Goal: Transaction & Acquisition: Obtain resource

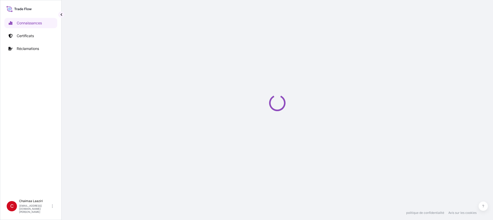
select select "2025"
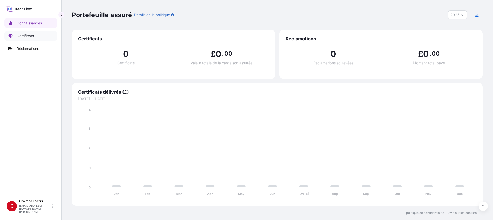
click at [37, 38] on link "Certificats" at bounding box center [30, 36] width 53 height 10
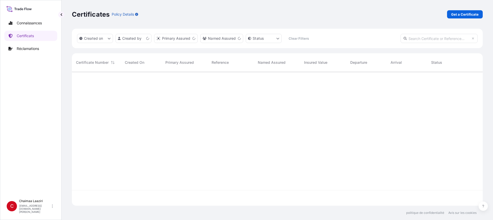
scroll to position [133, 407]
click at [394, 22] on div "Certificats Détails de la politique Obtenir un certificat" at bounding box center [277, 14] width 410 height 29
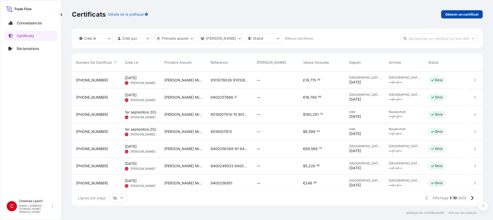
click at [452, 15] on font "Obtenir un certificat" at bounding box center [461, 14] width 33 height 4
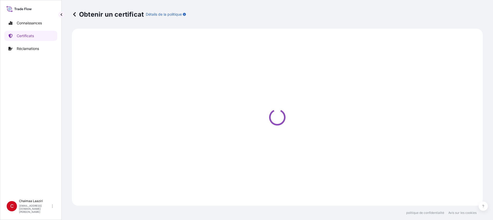
select select "Ocean Vessel"
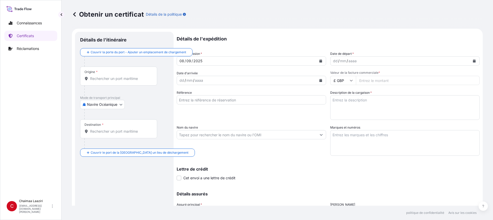
click at [320, 62] on icon "Calendrier" at bounding box center [320, 61] width 3 height 3
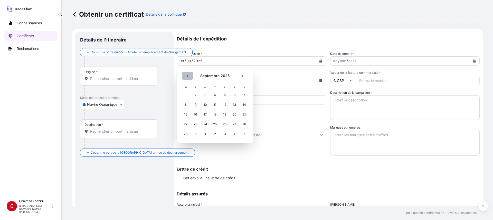
click at [183, 76] on button "Précédent" at bounding box center [187, 76] width 11 height 8
click at [204, 135] on div "27" at bounding box center [204, 134] width 9 height 9
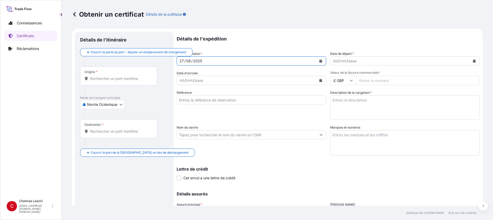
click at [471, 60] on button "Calendrier" at bounding box center [474, 61] width 8 height 8
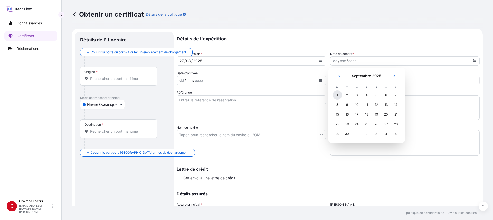
click at [338, 97] on div "1" at bounding box center [336, 95] width 9 height 9
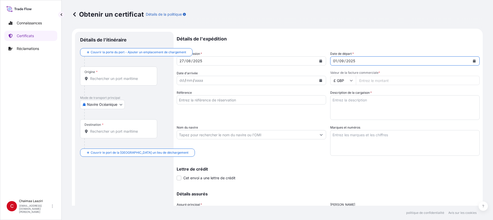
click at [385, 76] on input "Valeur de la facture commerciale *" at bounding box center [418, 80] width 124 height 9
paste input "213360"
type input "213360"
click at [340, 79] on input "£ GBP" at bounding box center [343, 80] width 26 height 9
click at [339, 115] on font "$ USD" at bounding box center [338, 116] width 11 height 4
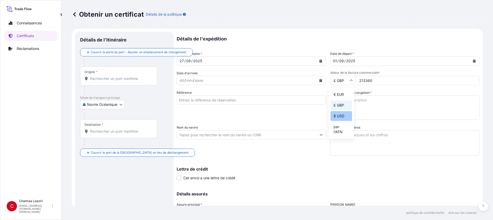
type input "$ USD"
click at [241, 106] on div "Référence" at bounding box center [250, 105] width 149 height 30
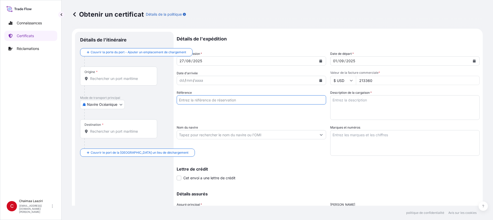
click at [242, 102] on input "Référence" at bounding box center [250, 99] width 149 height 9
paste input "9040028436 9040028437 9040028438 9040028439 9040028440 9040028441 9040028442 90…"
type input "9040028436 9040028437 9040028438 9040028439 9040028440 9040028441 9040028442 90…"
click at [355, 104] on textarea "Description de la cargaison *" at bounding box center [404, 107] width 149 height 25
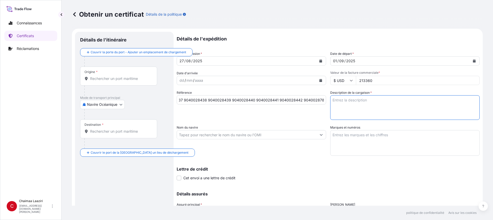
scroll to position [0, 0]
paste textarea "9040028436 9040028437 9040028438 9040028439 9040028440 9040028441 9040028442 90…"
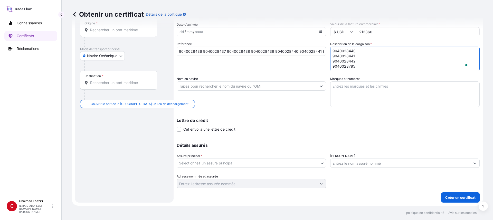
type textarea "9040028436 9040028437 9040028438 9040028439 9040028440 9040028441 9040028442 90…"
click at [262, 158] on div "Assuré principal * Sélectionnez un assuré principal" at bounding box center [250, 161] width 149 height 14
click at [259, 162] on body "Connaissances Certificats Réclamations C Chaimaa Laaziri [EMAIL_ADDRESS][DOMAIN…" at bounding box center [246, 110] width 493 height 220
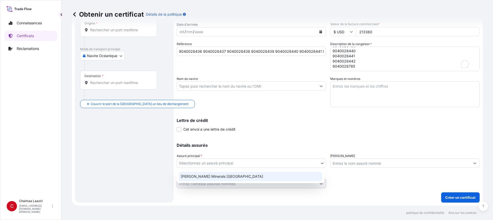
click at [243, 174] on div "[PERSON_NAME] Minerals [GEOGRAPHIC_DATA]" at bounding box center [250, 176] width 143 height 9
select select "31757"
click at [262, 167] on body "Connaissances Certificats Réclamations C Chaimaa Laaziri [EMAIL_ADDRESS][DOMAIN…" at bounding box center [246, 110] width 493 height 220
click at [255, 173] on div "[PERSON_NAME] Minerals [GEOGRAPHIC_DATA]" at bounding box center [250, 176] width 143 height 9
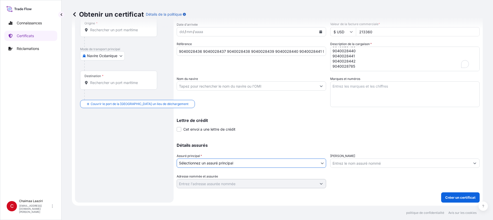
click at [300, 163] on body "Connaissances Certificats Réclamations C Chaimaa Laaziri [EMAIL_ADDRESS][DOMAIN…" at bounding box center [246, 110] width 493 height 220
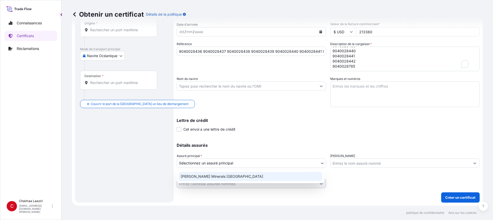
click at [231, 177] on font "[PERSON_NAME] Minerals [GEOGRAPHIC_DATA]" at bounding box center [222, 176] width 82 height 4
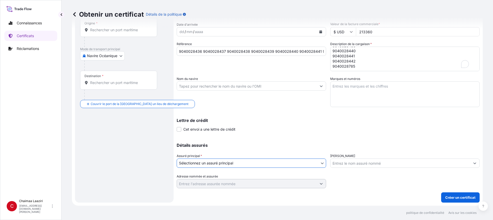
click at [231, 163] on body "Connaissances Certificats Réclamations C Chaimaa Laaziri [EMAIL_ADDRESS][DOMAIN…" at bounding box center [246, 110] width 493 height 220
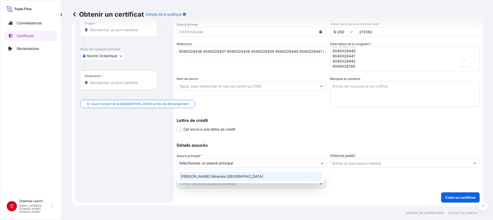
click at [203, 177] on font "[PERSON_NAME] Minerals [GEOGRAPHIC_DATA]" at bounding box center [222, 176] width 82 height 4
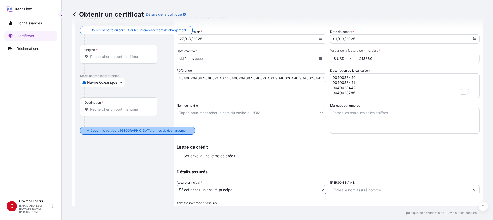
scroll to position [0, 0]
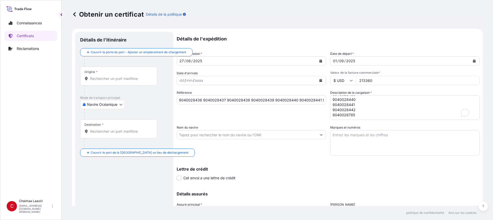
click at [96, 80] on input "Origine *" at bounding box center [120, 78] width 61 height 5
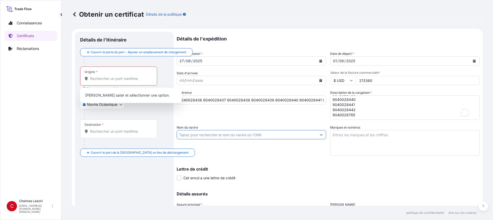
click at [292, 132] on input "Nom du navire" at bounding box center [247, 134] width 140 height 9
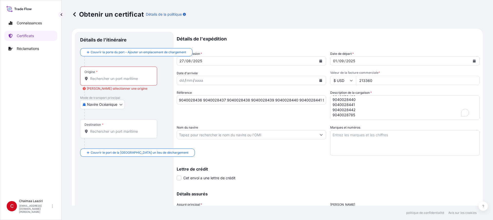
click at [306, 171] on div "Lettre de crédit Cet envoi a une lettre de crédit Lettre de crédit * La lettre …" at bounding box center [327, 174] width 303 height 14
click at [115, 74] on div "Origine *" at bounding box center [118, 76] width 77 height 19
click at [115, 76] on input "Origine * [PERSON_NAME] sélectionner une origine" at bounding box center [120, 78] width 61 height 5
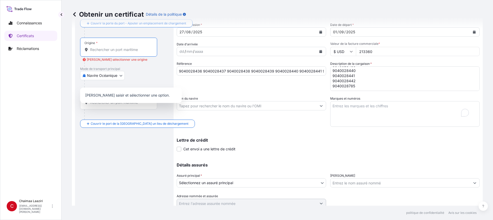
scroll to position [49, 0]
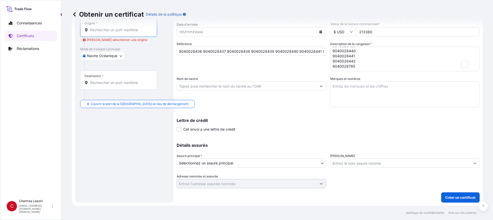
click at [220, 160] on body "0 options disponibles. Connaissances Certificats Réclamations C Chaimaa Laaziri…" at bounding box center [246, 110] width 493 height 220
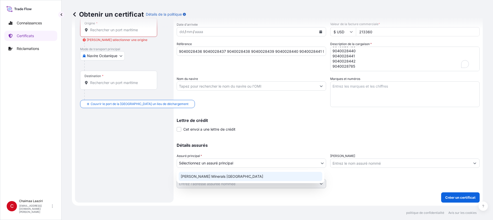
click at [210, 177] on font "[PERSON_NAME] Minerals [GEOGRAPHIC_DATA]" at bounding box center [222, 176] width 82 height 4
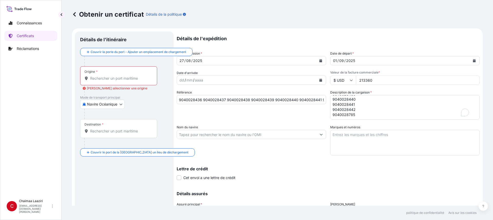
scroll to position [0, 0]
click at [102, 79] on input "Origine * [PERSON_NAME] sélectionner une origine" at bounding box center [120, 78] width 61 height 5
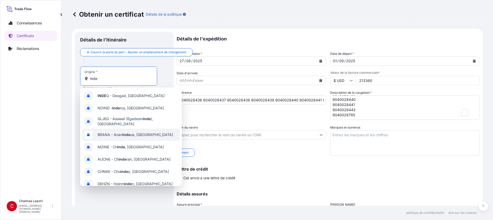
scroll to position [33, 0]
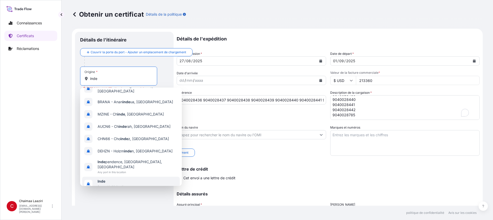
click at [112, 179] on span "Inde" at bounding box center [111, 181] width 28 height 5
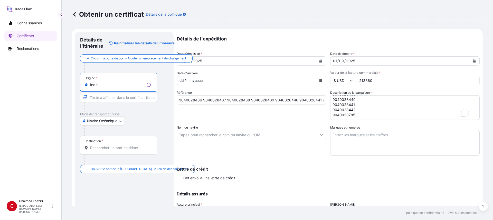
type input "Inde"
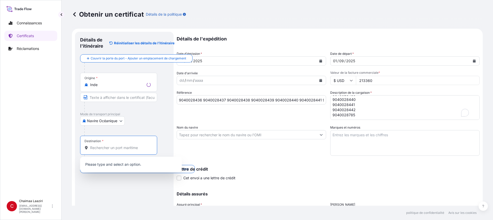
click at [107, 148] on input "Destination *" at bounding box center [120, 147] width 61 height 5
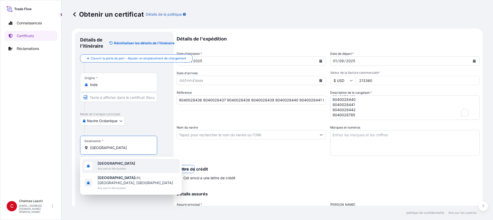
click at [111, 167] on span "Any port in this location" at bounding box center [115, 168] width 37 height 5
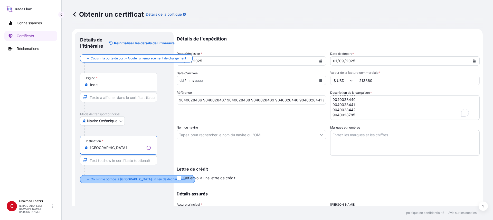
type input "[GEOGRAPHIC_DATA]"
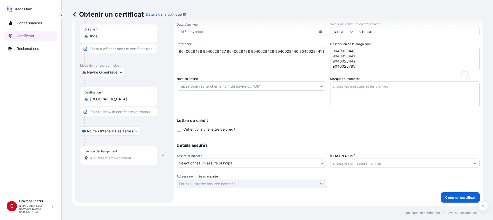
scroll to position [49, 0]
click at [109, 159] on input "Lieu de déchargement" at bounding box center [120, 158] width 61 height 5
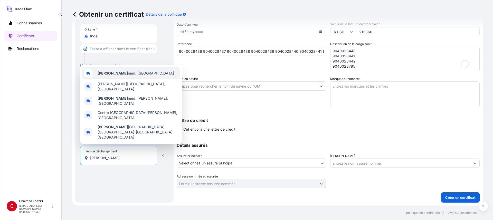
click at [156, 80] on div "Ben Ah med, [GEOGRAPHIC_DATA]" at bounding box center [130, 73] width 97 height 12
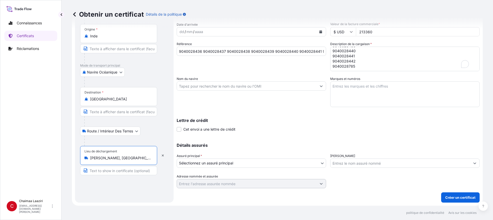
type input "[PERSON_NAME], [GEOGRAPHIC_DATA]"
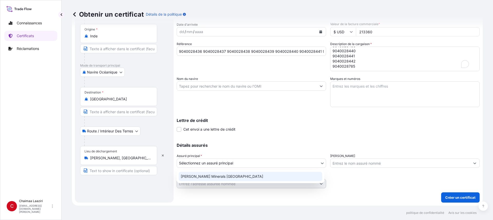
click at [300, 166] on body "0 options disponibles. 5 options available. Connaissances Certificats Réclamati…" at bounding box center [246, 110] width 493 height 220
click at [279, 174] on div "[PERSON_NAME] Minerals [GEOGRAPHIC_DATA]" at bounding box center [250, 176] width 143 height 9
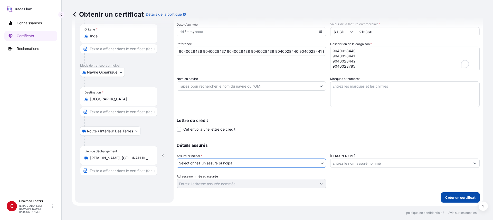
click at [454, 195] on p "Créer un certificat" at bounding box center [460, 197] width 30 height 5
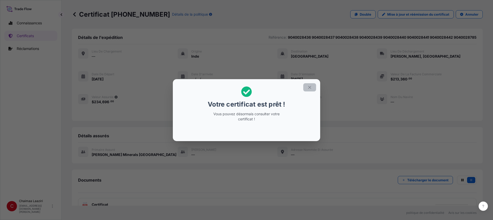
click at [311, 87] on icon "button" at bounding box center [309, 87] width 5 height 5
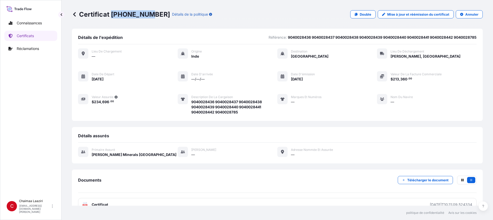
drag, startPoint x: 111, startPoint y: 14, endPoint x: 149, endPoint y: 14, distance: 37.5
click at [149, 14] on div "Certificat [PHONE_NUMBER] Détails de la politique" at bounding box center [142, 14] width 140 height 8
copy font "[PHONE_NUMBER]"
click at [34, 39] on link "Certificats" at bounding box center [30, 36] width 53 height 10
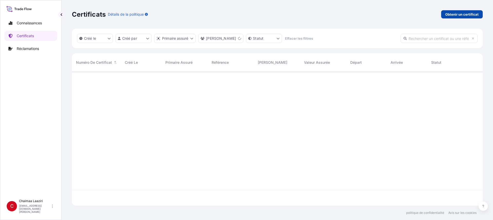
click at [472, 12] on p "Obtenir un certificat" at bounding box center [461, 14] width 33 height 5
select select "Ocean Vessel"
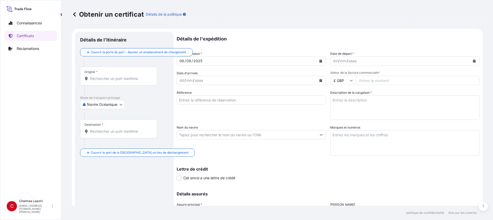
click at [319, 61] on icon "Calendrier" at bounding box center [320, 61] width 3 height 3
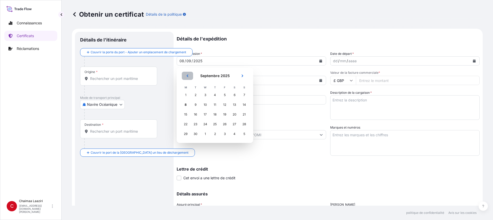
click at [189, 74] on button "Précédent" at bounding box center [187, 76] width 11 height 8
click at [204, 135] on div "27" at bounding box center [204, 134] width 9 height 9
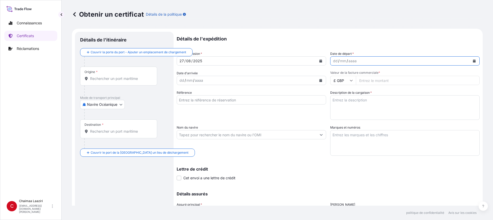
click at [470, 59] on button "Calendrier" at bounding box center [474, 61] width 8 height 8
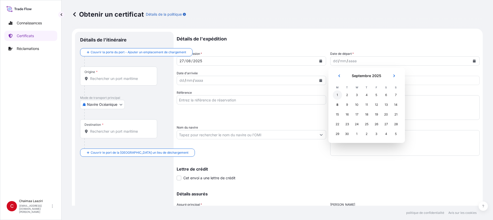
click at [336, 94] on div "1" at bounding box center [336, 95] width 9 height 9
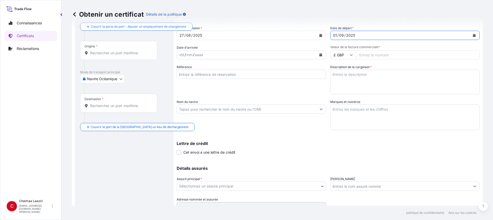
click at [369, 55] on input "Valeur de la facture commerciale *" at bounding box center [418, 54] width 124 height 9
paste input "57328.22"
type input "57328.22"
click at [336, 56] on input "£ GBP" at bounding box center [343, 54] width 26 height 9
click at [336, 90] on font "$ USD" at bounding box center [338, 90] width 11 height 4
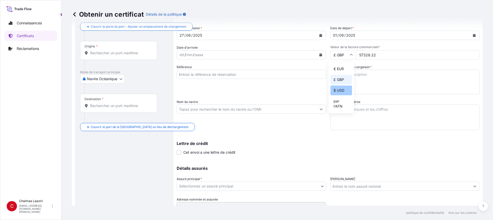
type input "$ USD"
click at [212, 74] on input "Référence" at bounding box center [250, 74] width 149 height 9
paste input "9040029285 9040029291 9040029292 9040029293 9040029439"
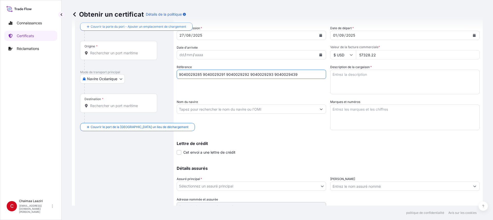
type input "9040029285 9040029291 9040029292 9040029293 9040029439"
click at [342, 83] on textarea "Description de la cargaison *" at bounding box center [404, 82] width 149 height 25
paste textarea "9040029285 9040029291 9040029292 9040029293 9040029439"
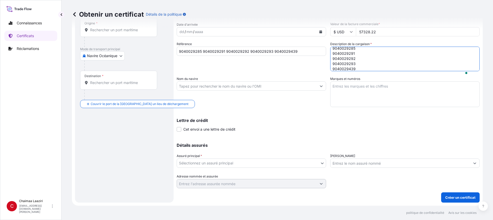
scroll to position [49, 0]
type textarea "9040029285 9040029291 9040029292 9040029293 9040029439"
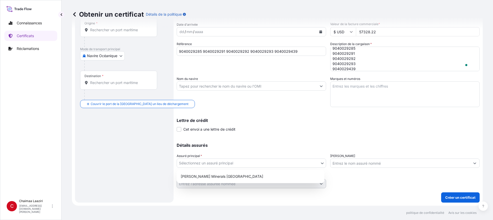
click at [211, 165] on body "Connaissances Certificats Réclamations C Chaimaa Laaziri [EMAIL_ADDRESS][DOMAIN…" at bounding box center [246, 110] width 493 height 220
click at [207, 174] on div "[PERSON_NAME] Minerals [GEOGRAPHIC_DATA]" at bounding box center [250, 176] width 143 height 9
select select "31757"
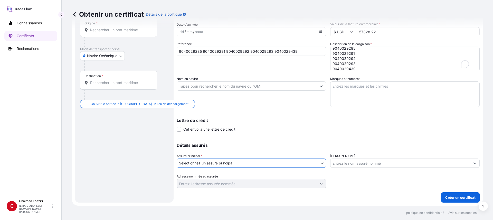
scroll to position [0, 0]
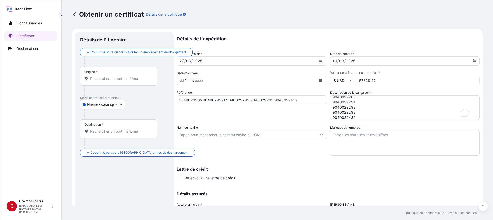
click at [114, 81] on input "Origine *" at bounding box center [120, 78] width 61 height 5
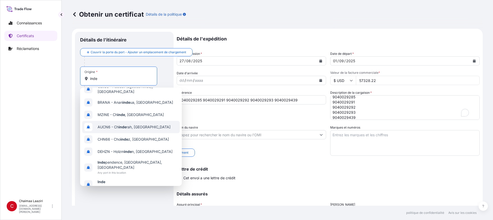
scroll to position [33, 0]
click at [108, 179] on span "Inde" at bounding box center [111, 181] width 28 height 5
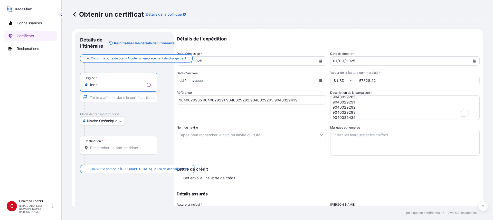
type input "Inde"
click at [110, 150] on input "Destination *" at bounding box center [120, 147] width 61 height 5
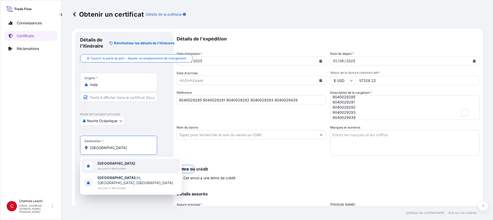
click at [109, 169] on span "Any port in this location" at bounding box center [115, 168] width 37 height 5
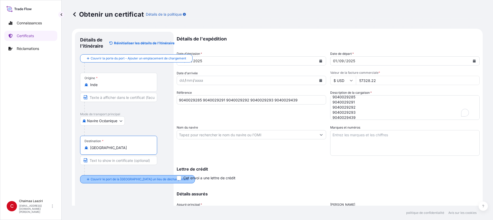
type input "[GEOGRAPHIC_DATA]"
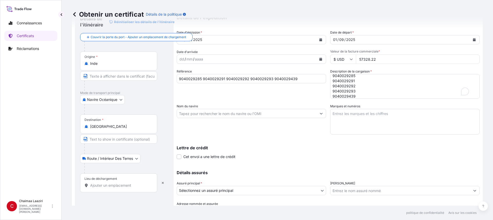
scroll to position [49, 0]
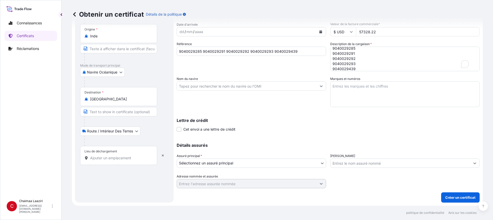
click at [115, 158] on input "Lieu de déchargement" at bounding box center [120, 158] width 61 height 5
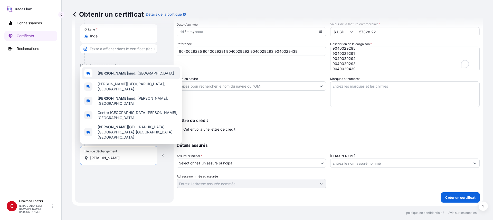
click at [130, 76] on span "Ben Ah med, [GEOGRAPHIC_DATA]" at bounding box center [135, 73] width 76 height 5
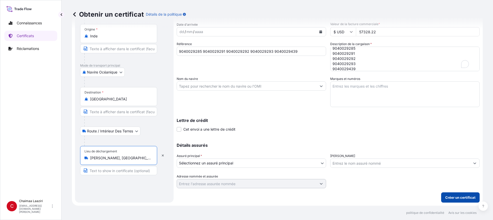
type input "[PERSON_NAME], [GEOGRAPHIC_DATA]"
click at [464, 199] on font "Créer un certificat" at bounding box center [460, 198] width 30 height 4
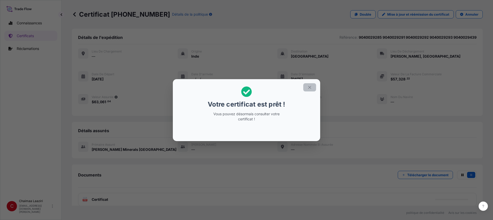
click at [314, 88] on button "button" at bounding box center [309, 87] width 13 height 8
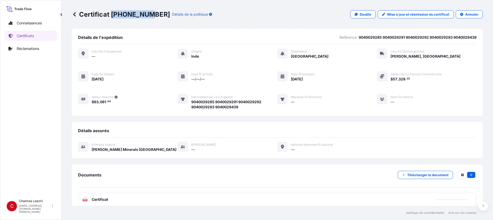
drag, startPoint x: 113, startPoint y: 14, endPoint x: 148, endPoint y: 15, distance: 35.2
click at [148, 15] on div "Certificat [PHONE_NUMBER] Détails de la politique" at bounding box center [142, 14] width 140 height 8
copy font "[PHONE_NUMBER]"
